Goal: Book appointment/travel/reservation

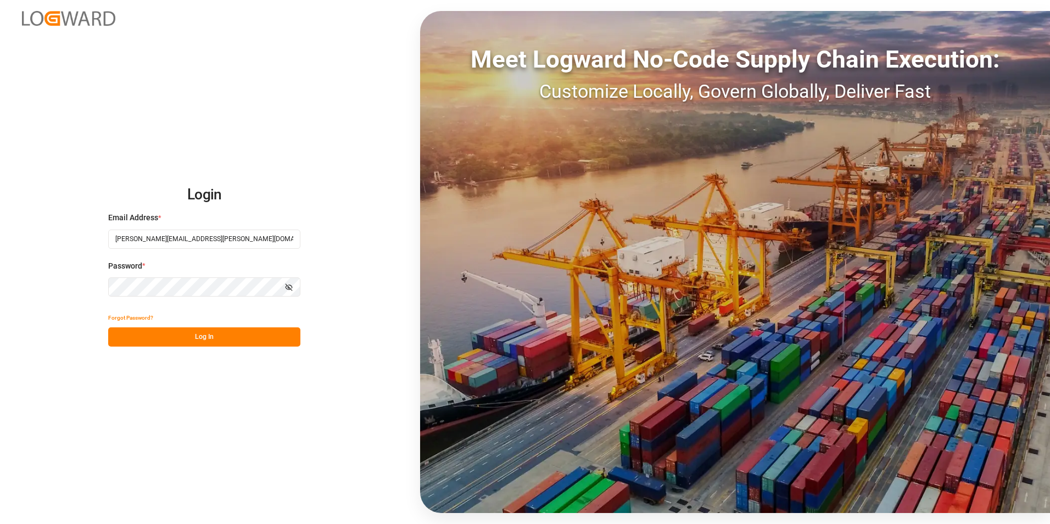
click at [191, 341] on button "Log In" at bounding box center [204, 336] width 192 height 19
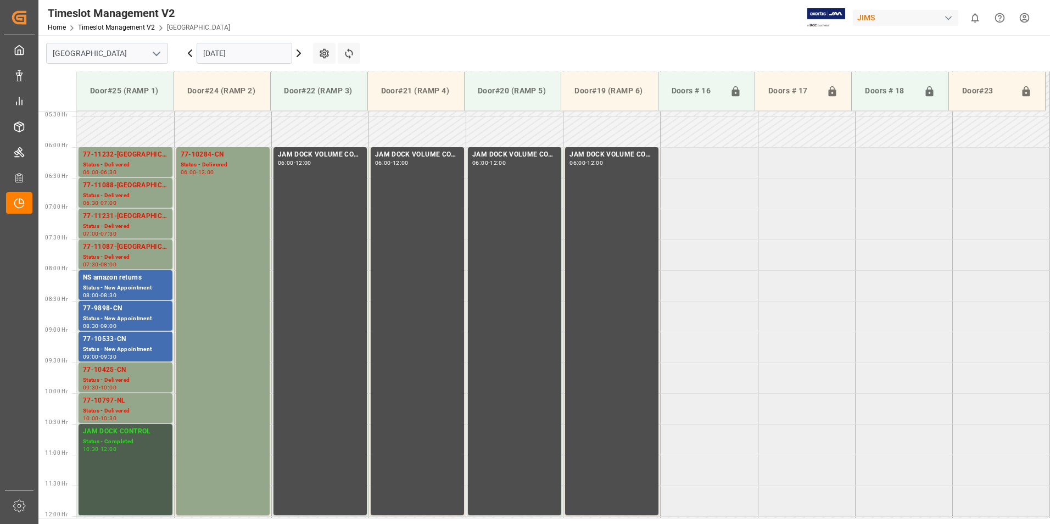
scroll to position [305, 0]
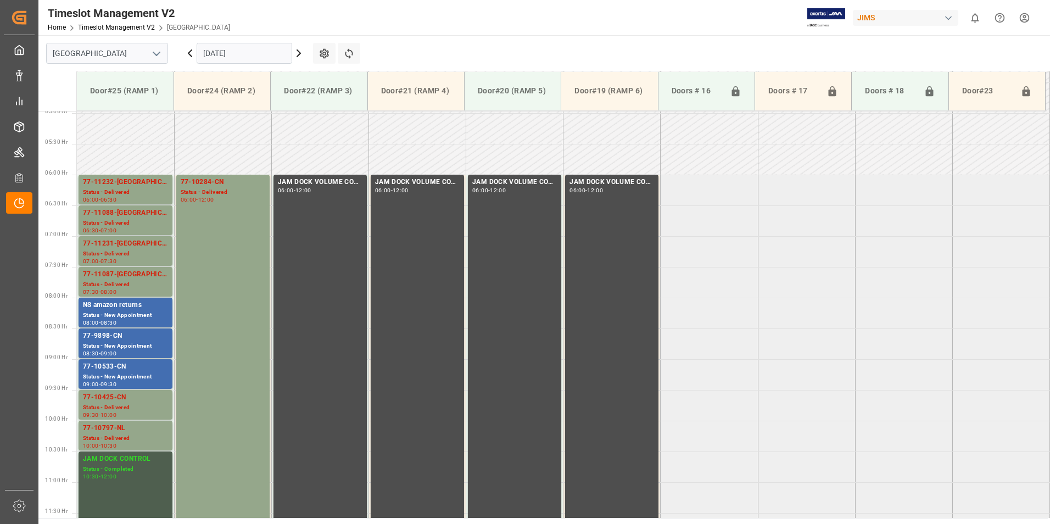
click at [232, 50] on input "[DATE]" at bounding box center [245, 53] width 96 height 21
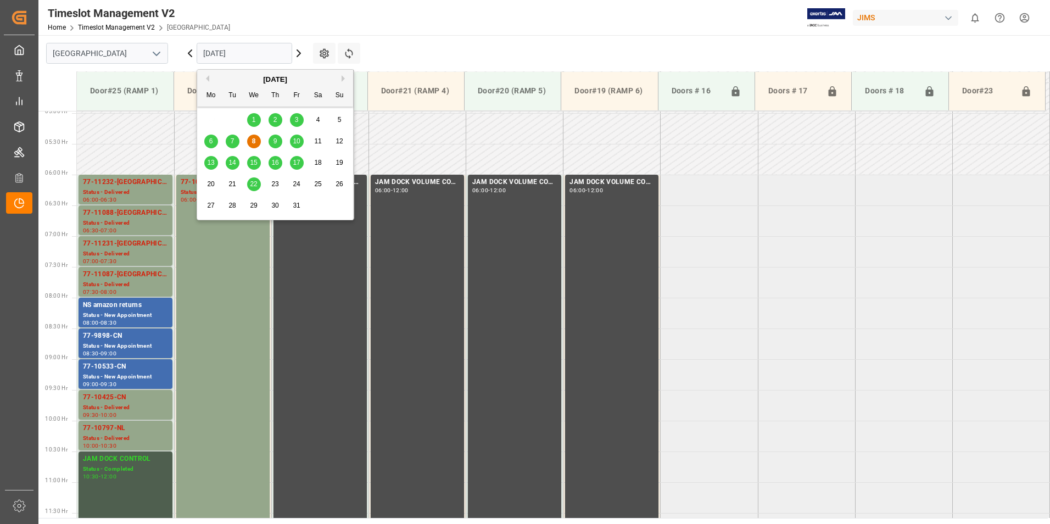
click at [276, 139] on span "9" at bounding box center [275, 141] width 4 height 8
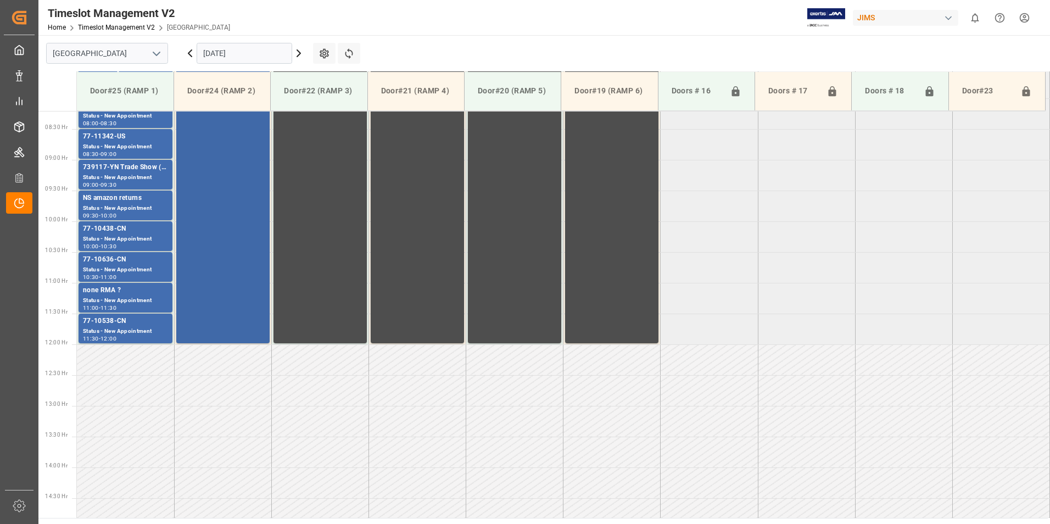
scroll to position [415, 0]
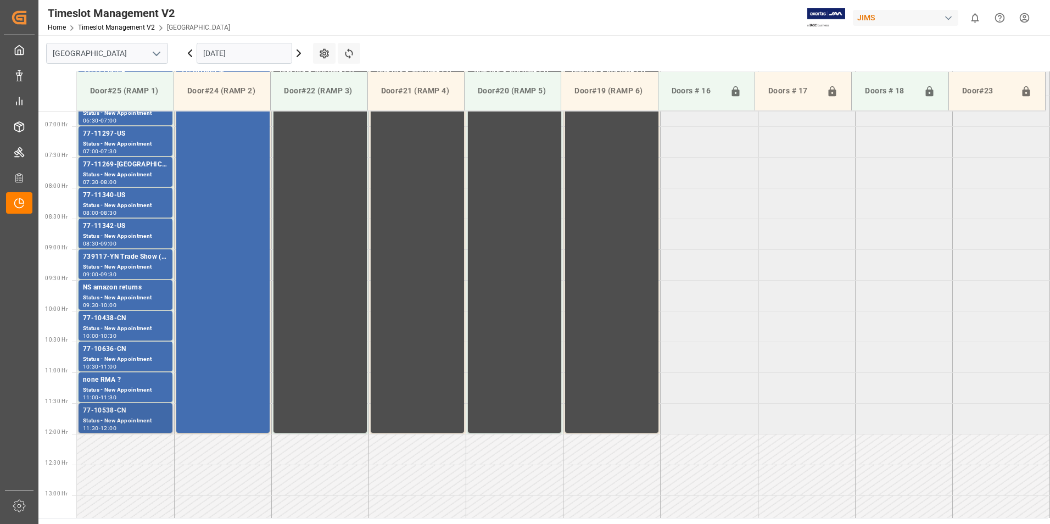
click at [128, 411] on div "77-10538-CN" at bounding box center [125, 410] width 85 height 11
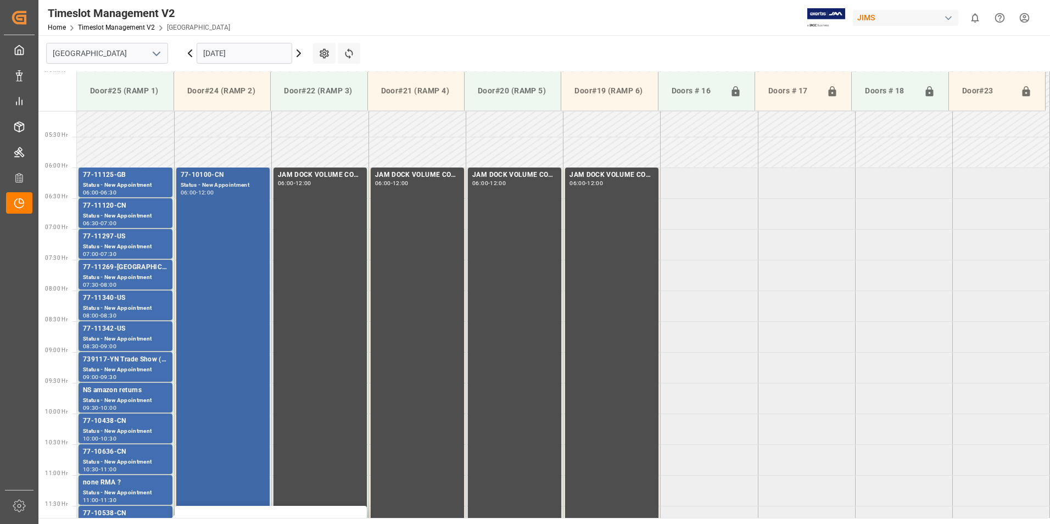
scroll to position [305, 0]
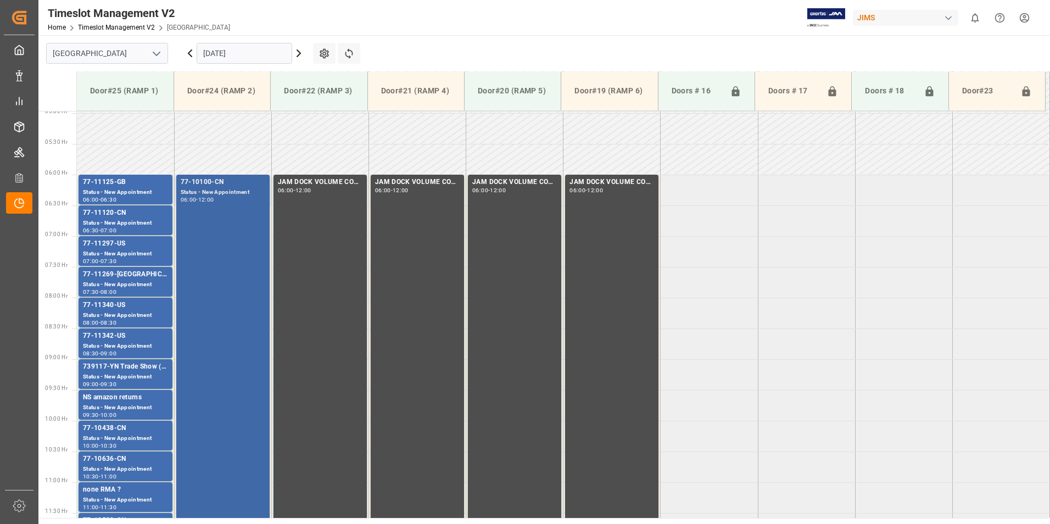
click at [189, 178] on div "77-10100-CN" at bounding box center [223, 182] width 85 height 11
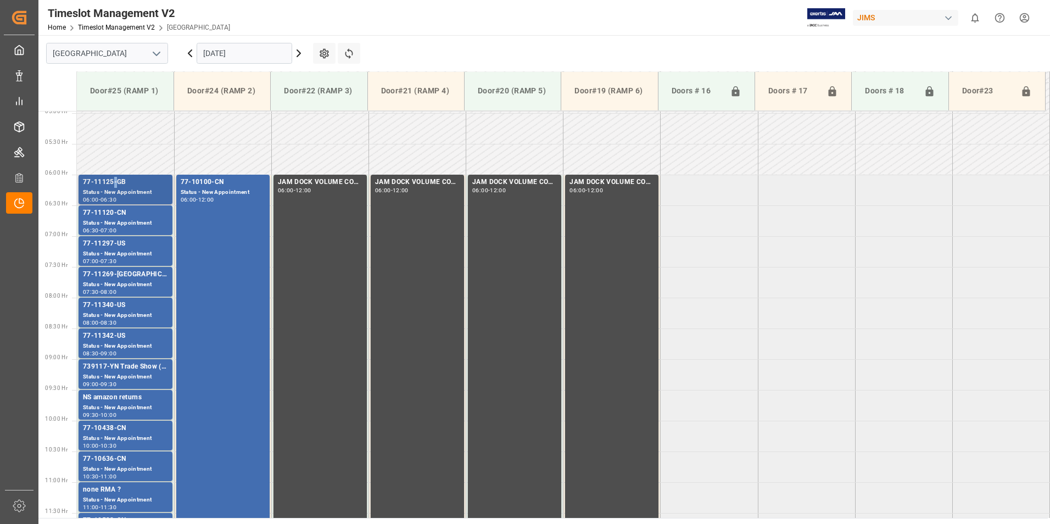
click at [115, 187] on div "77-11125-GB" at bounding box center [125, 182] width 85 height 11
click at [116, 214] on div "77-11120-CN" at bounding box center [125, 213] width 85 height 11
click at [111, 249] on div "77-11297-US" at bounding box center [125, 243] width 85 height 11
click at [111, 282] on div "Status - New Appointment" at bounding box center [125, 284] width 85 height 9
click at [120, 308] on div "77-11340-US" at bounding box center [125, 305] width 85 height 11
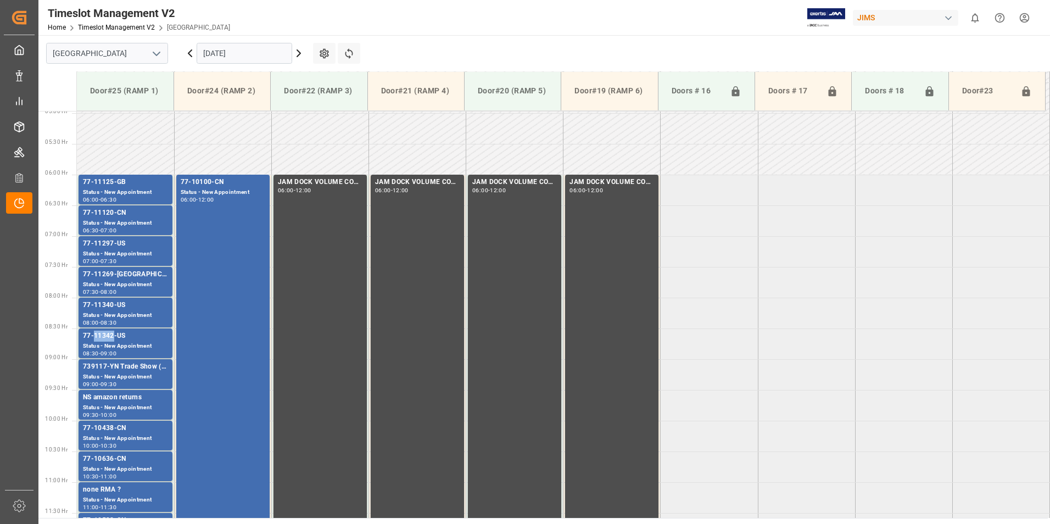
click at [110, 338] on div "77-11342-US" at bounding box center [125, 336] width 85 height 11
click at [122, 369] on div "739117-YN Trade Show ( [PERSON_NAME] ) ?" at bounding box center [125, 366] width 85 height 11
click at [120, 425] on div "77-10438-CN" at bounding box center [125, 428] width 85 height 11
click at [120, 430] on div "77-10438-CN" at bounding box center [125, 428] width 85 height 11
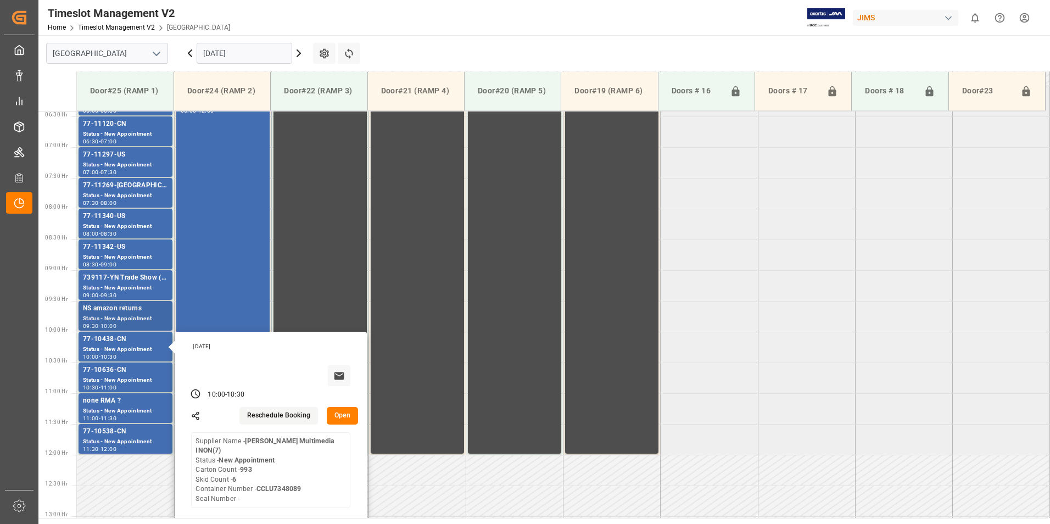
scroll to position [415, 0]
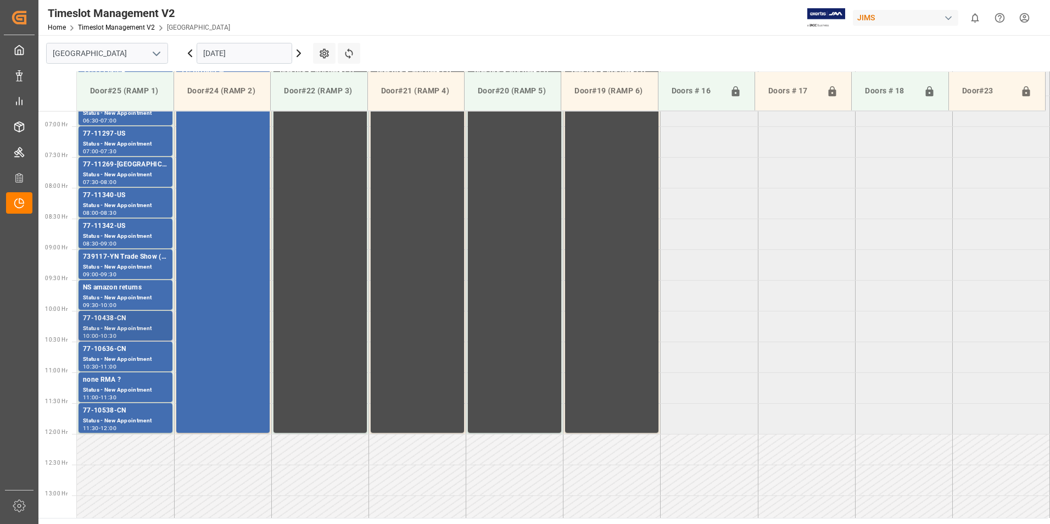
click at [122, 326] on div "Status - New Appointment" at bounding box center [125, 328] width 85 height 9
click at [116, 358] on div "Status - New Appointment" at bounding box center [125, 359] width 85 height 9
click at [110, 421] on div "Status - New Appointment" at bounding box center [125, 420] width 85 height 9
